Goal: Task Accomplishment & Management: Manage account settings

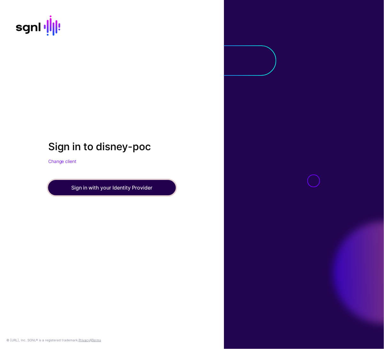
click at [111, 192] on button "Sign in with your Identity Provider" at bounding box center [112, 187] width 128 height 15
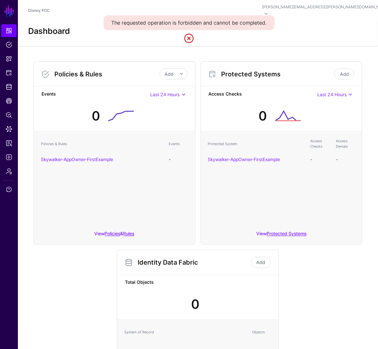
click at [192, 39] on link at bounding box center [189, 38] width 10 height 10
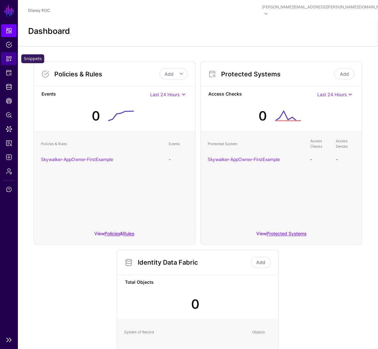
click at [9, 59] on span "Snippets" at bounding box center [9, 59] width 6 height 6
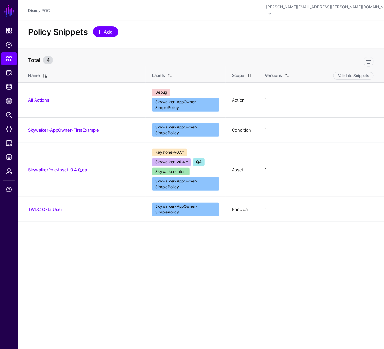
click at [104, 28] on span "Add" at bounding box center [108, 31] width 11 height 7
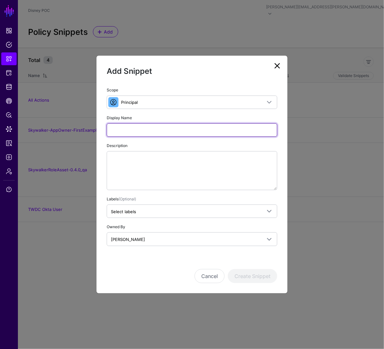
click at [199, 131] on input "Display Name" at bounding box center [192, 129] width 171 height 13
type input "**********"
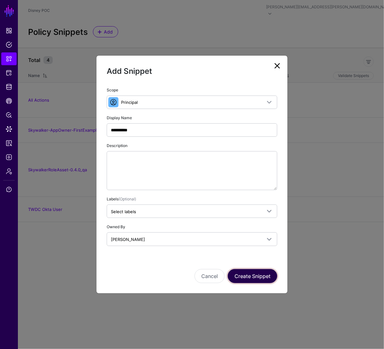
click at [250, 281] on button "Create Snippet" at bounding box center [253, 276] width 50 height 14
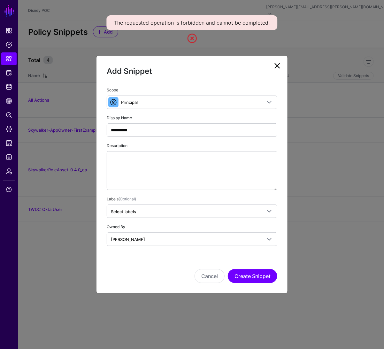
click at [276, 66] on link at bounding box center [277, 66] width 10 height 10
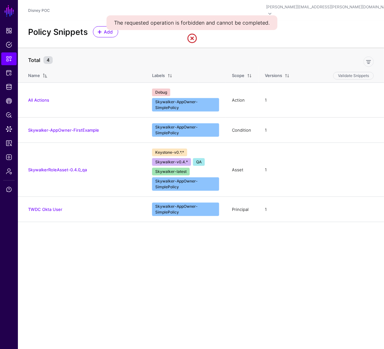
click at [193, 41] on link at bounding box center [192, 38] width 10 height 10
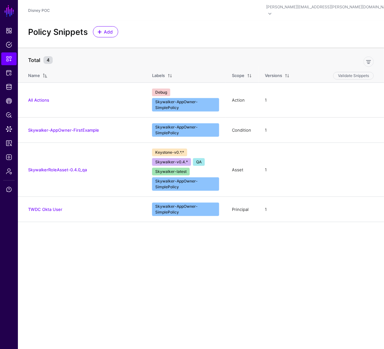
click at [132, 242] on main "SGNL Dashboard Policies Snippets Protected Systems Identity Data Fabric CAEP Hu…" at bounding box center [192, 174] width 384 height 349
click at [9, 43] on span "Policies" at bounding box center [9, 45] width 6 height 6
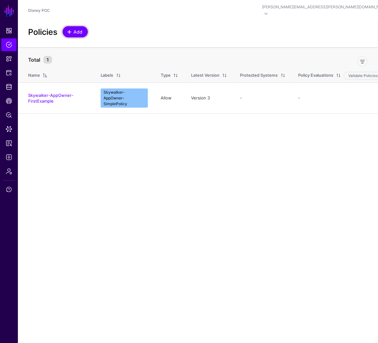
click at [83, 28] on span "Add" at bounding box center [78, 31] width 11 height 7
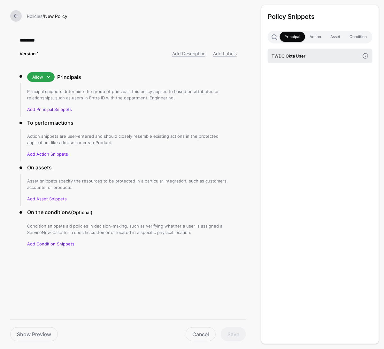
type input "*********"
click at [282, 56] on h4 "TWDC Okta User" at bounding box center [316, 55] width 88 height 7
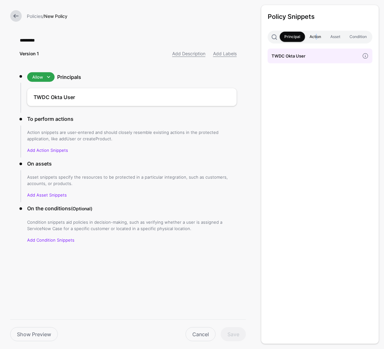
click at [316, 36] on link "Action" at bounding box center [315, 37] width 21 height 10
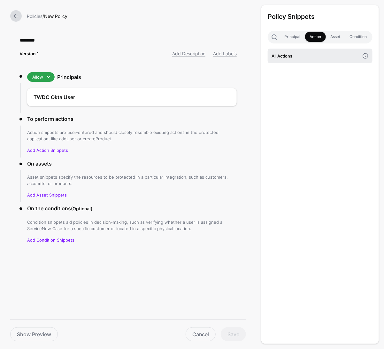
click at [311, 52] on h4 "All Actions" at bounding box center [316, 55] width 88 height 7
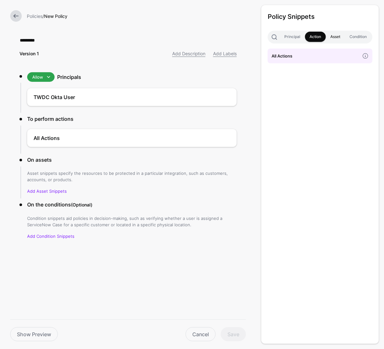
click at [333, 38] on link "Asset" at bounding box center [335, 37] width 19 height 10
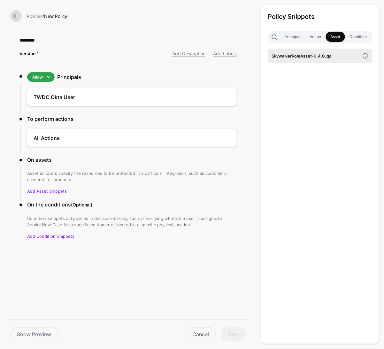
click at [325, 59] on h4 "SkywalkerRoleAsset-0.4.0_qa" at bounding box center [316, 55] width 88 height 7
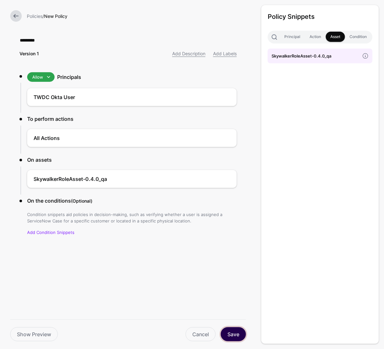
click at [239, 333] on button "Save" at bounding box center [233, 334] width 25 height 14
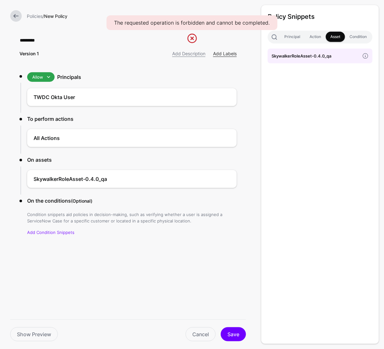
click at [222, 54] on link "Add Labels" at bounding box center [225, 53] width 24 height 5
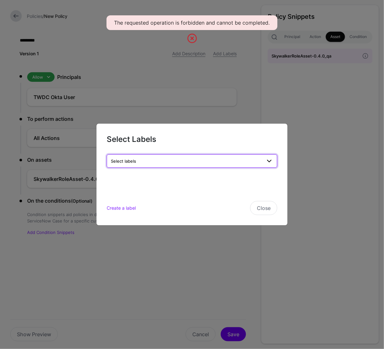
click at [235, 159] on span "Select labels" at bounding box center [186, 161] width 151 height 7
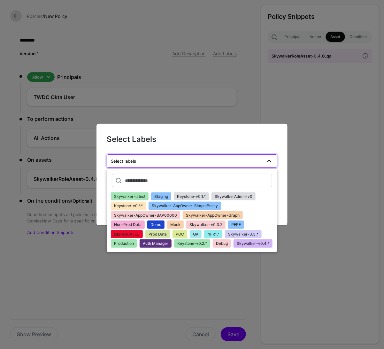
click at [169, 216] on span "Skywalker-AppOwner-BAP00000" at bounding box center [145, 215] width 63 height 5
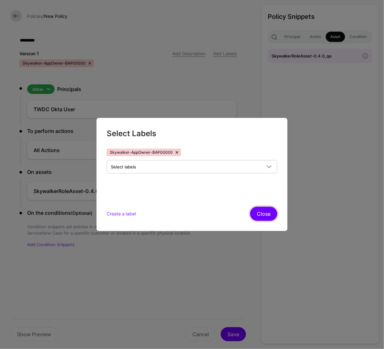
click at [273, 213] on button "Close" at bounding box center [263, 214] width 27 height 14
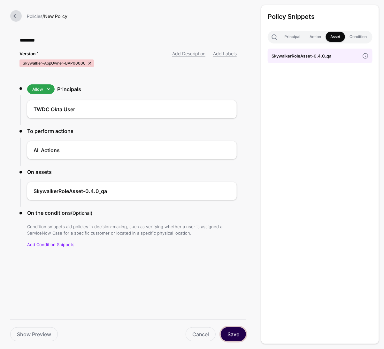
click at [237, 330] on button "Save" at bounding box center [233, 334] width 25 height 14
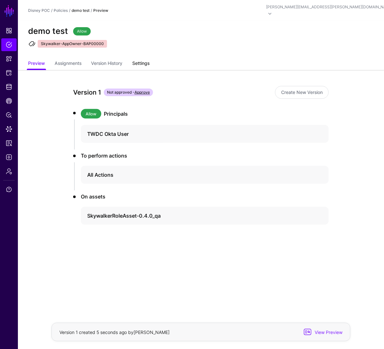
click at [150, 58] on link "Settings" at bounding box center [140, 64] width 17 height 12
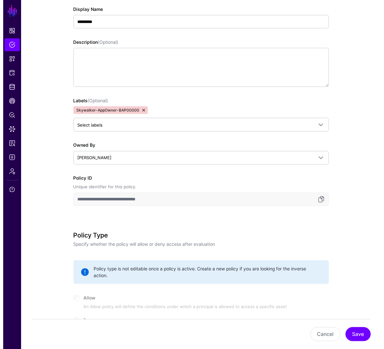
scroll to position [308, 0]
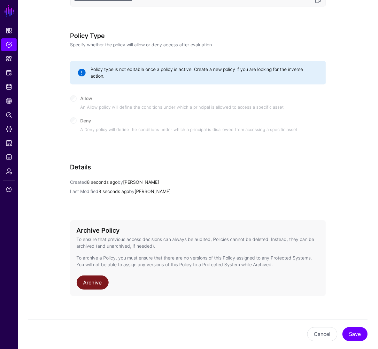
click at [92, 276] on link "Archive" at bounding box center [93, 282] width 32 height 14
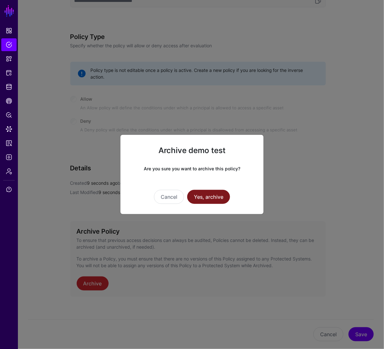
click at [216, 196] on button "Yes, archive" at bounding box center [208, 197] width 43 height 14
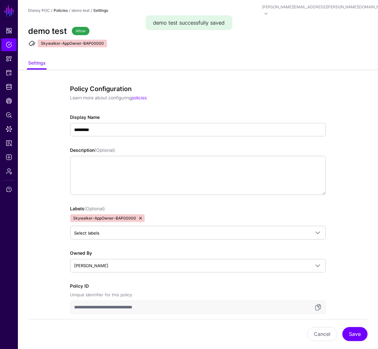
click at [61, 8] on link "Policies" at bounding box center [61, 10] width 14 height 5
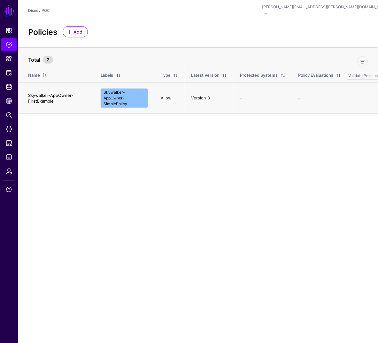
click at [50, 93] on link "Skywalker-AppOwner-FirstExample" at bounding box center [50, 98] width 45 height 11
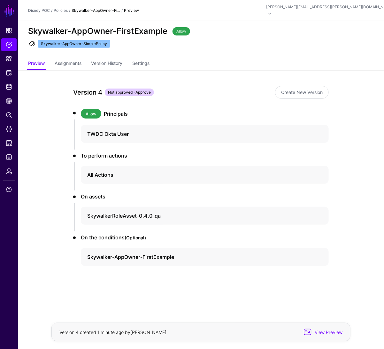
click at [278, 275] on div "Version 4 Not approved - Approve Create New Version Allow Principals TWDC Okta …" at bounding box center [201, 200] width 288 height 261
click at [10, 73] on span "Protected Systems" at bounding box center [9, 73] width 6 height 6
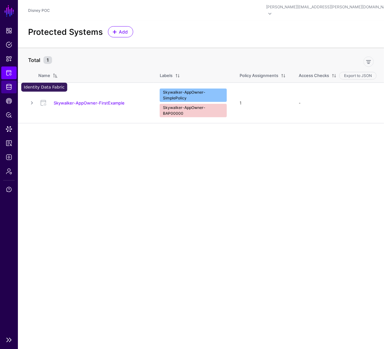
click at [12, 88] on span "Identity Data Fabric" at bounding box center [9, 87] width 6 height 6
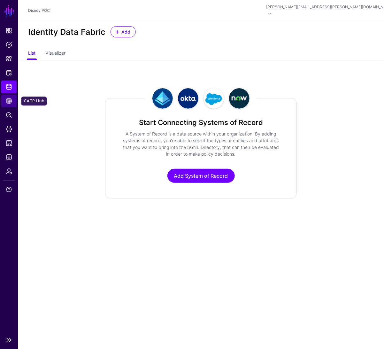
click at [11, 104] on span "CAEP Hub" at bounding box center [9, 101] width 6 height 6
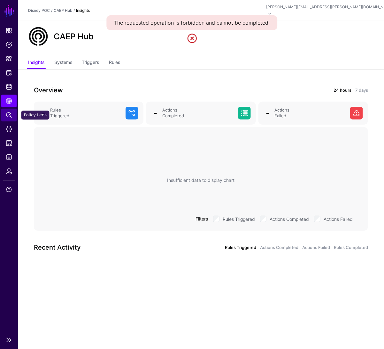
click at [10, 117] on span "Policy Lens" at bounding box center [9, 115] width 6 height 6
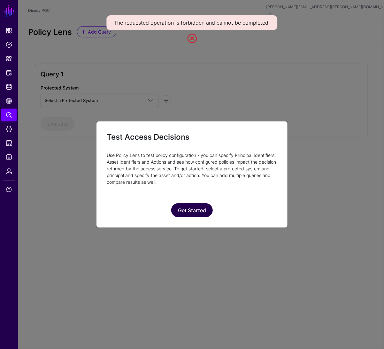
click at [194, 208] on button "Get Started" at bounding box center [192, 210] width 42 height 14
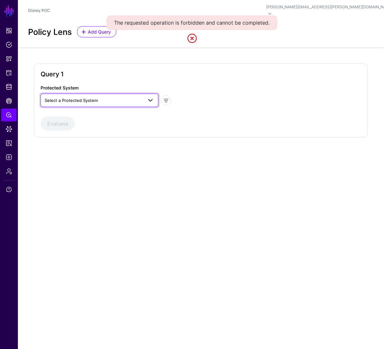
click at [153, 96] on span at bounding box center [151, 100] width 8 height 8
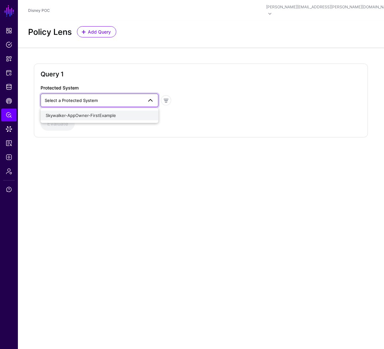
click at [145, 112] on div "Skywalker-AppOwner-FirstExample" at bounding box center [100, 115] width 108 height 6
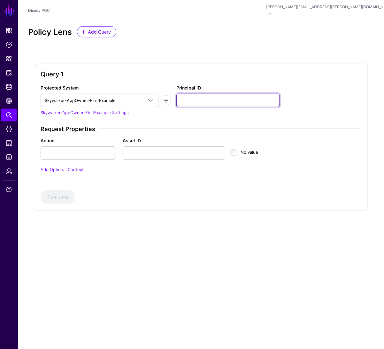
click at [199, 96] on input "Principal ID" at bounding box center [228, 100] width 104 height 13
type input "*"
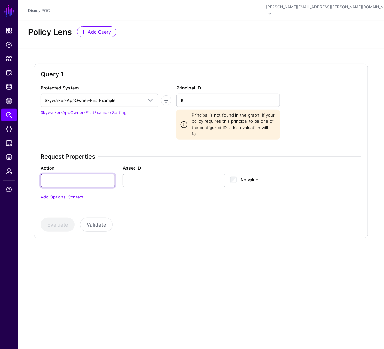
click at [99, 153] on div "Request Properties Action Asset ID No value Add Optional Context" at bounding box center [201, 180] width 326 height 55
type input "*"
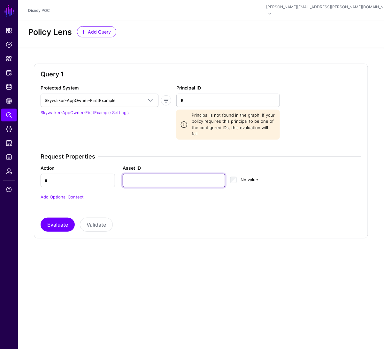
click at [161, 174] on input "Asset ID" at bounding box center [174, 180] width 103 height 13
type input "*"
click at [70, 218] on button "Evaluate" at bounding box center [58, 225] width 34 height 14
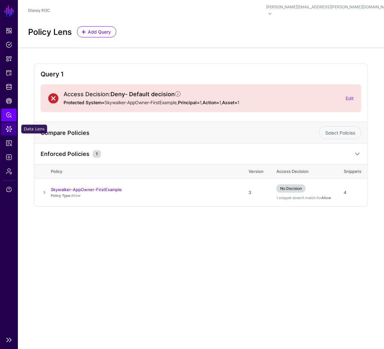
click at [9, 131] on span "Data Lens" at bounding box center [9, 129] width 6 height 6
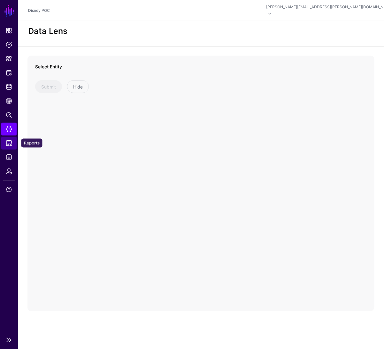
click at [12, 145] on span "Reports" at bounding box center [9, 143] width 6 height 6
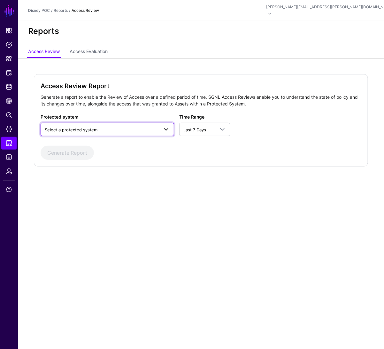
click at [57, 126] on span "Select a protected system" at bounding box center [102, 129] width 114 height 7
click at [58, 143] on button "Skywalker-AppOwner-FirstExample" at bounding box center [108, 145] width 134 height 10
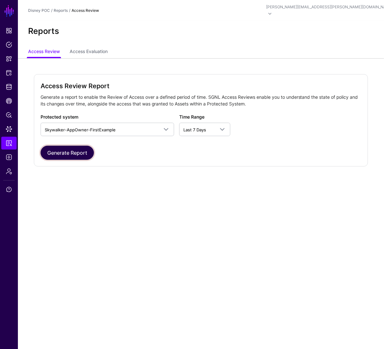
click at [60, 147] on button "Generate Report" at bounding box center [67, 153] width 53 height 14
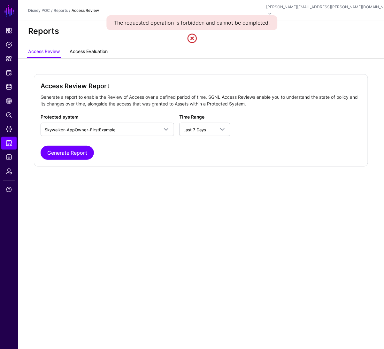
click at [88, 47] on link "Access Evaluation" at bounding box center [89, 52] width 38 height 12
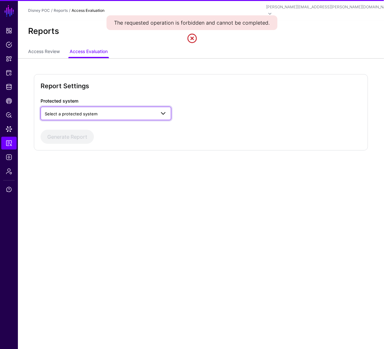
click at [89, 111] on span "Select a protected system" at bounding box center [71, 113] width 53 height 5
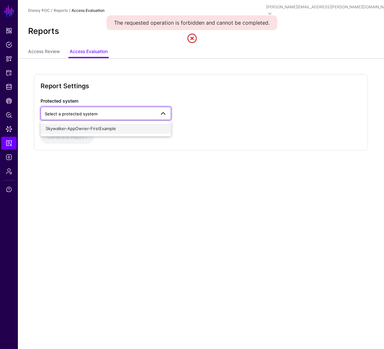
click at [89, 124] on button "Skywalker-AppOwner-FirstExample" at bounding box center [106, 129] width 131 height 10
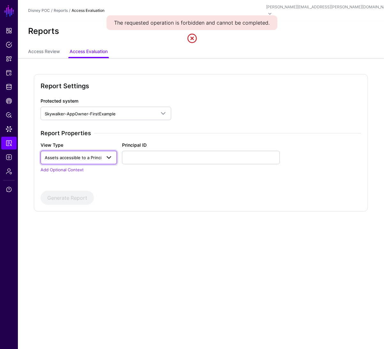
click at [95, 155] on span "Assets accessible to a Principal" at bounding box center [76, 157] width 63 height 5
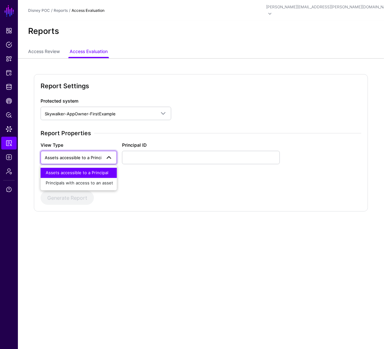
click at [95, 155] on span "Assets accessible to a Principal" at bounding box center [76, 157] width 63 height 5
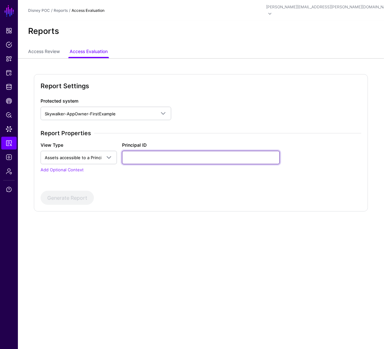
click at [145, 151] on input "Principal ID" at bounding box center [201, 157] width 158 height 13
type input "*"
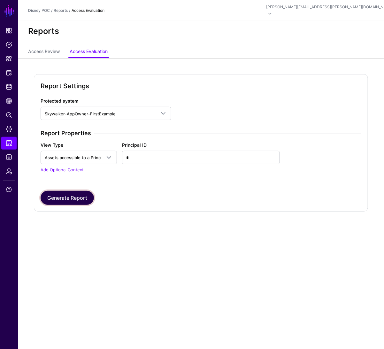
click at [60, 191] on button "Generate Report" at bounding box center [67, 198] width 53 height 14
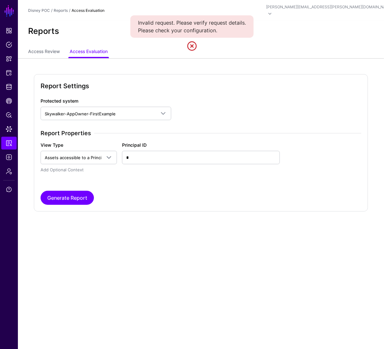
click at [80, 167] on link "Add Optional Context" at bounding box center [62, 169] width 43 height 5
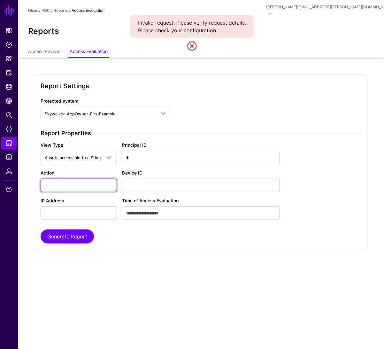
click at [69, 183] on input "Action" at bounding box center [79, 185] width 76 height 13
type input "*"
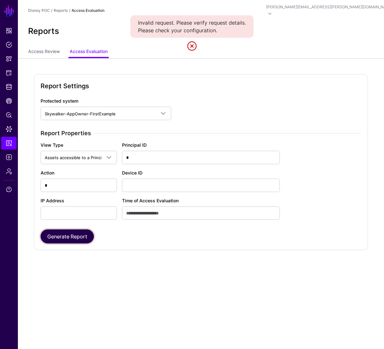
click at [67, 231] on button "Generate Report" at bounding box center [67, 236] width 53 height 14
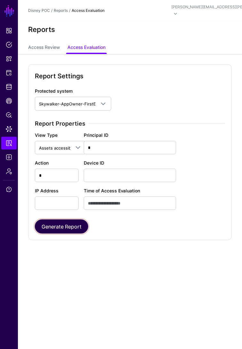
click at [66, 229] on button "Generate Report" at bounding box center [61, 226] width 53 height 14
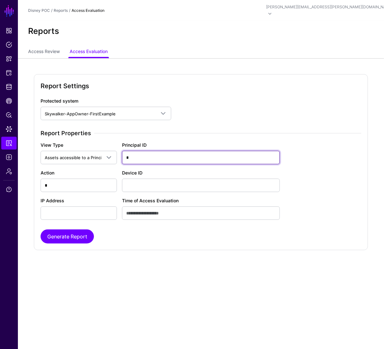
click at [139, 151] on input "*" at bounding box center [201, 157] width 158 height 13
type input "***"
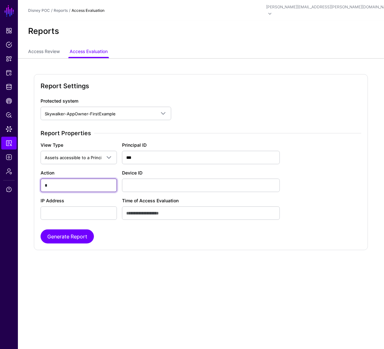
click at [58, 181] on input "*" at bounding box center [79, 185] width 76 height 13
click at [58, 180] on input "**" at bounding box center [79, 185] width 76 height 13
type input "***"
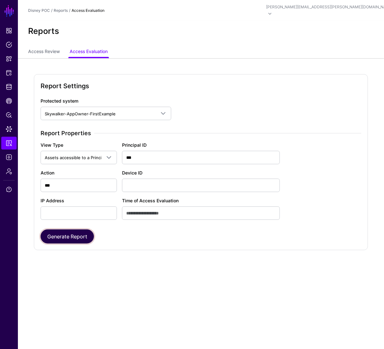
click at [75, 231] on button "Generate Report" at bounding box center [67, 236] width 53 height 14
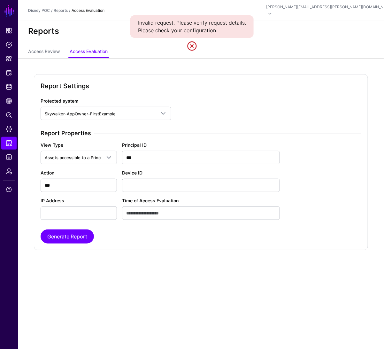
click at [191, 47] on link at bounding box center [192, 46] width 10 height 10
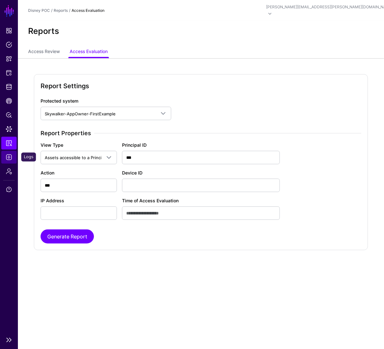
click at [8, 161] on link "Logs" at bounding box center [8, 157] width 15 height 13
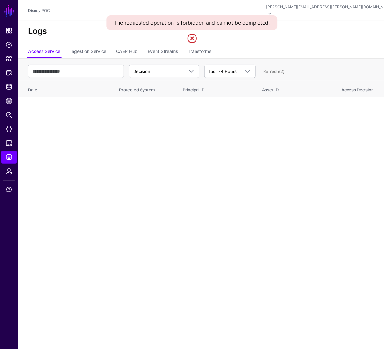
click at [193, 35] on link at bounding box center [192, 38] width 10 height 10
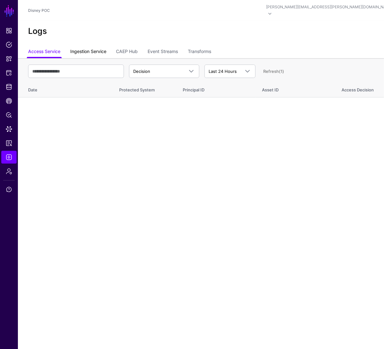
click at [87, 46] on link "Ingestion Service" at bounding box center [88, 52] width 36 height 12
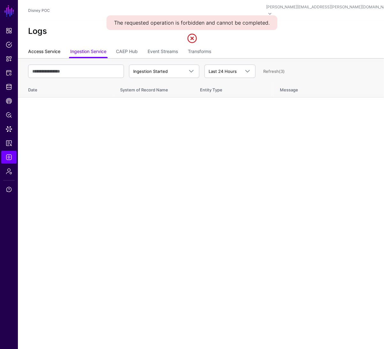
click at [51, 46] on link "Access Service" at bounding box center [44, 52] width 32 height 12
